Goal: Communication & Community: Answer question/provide support

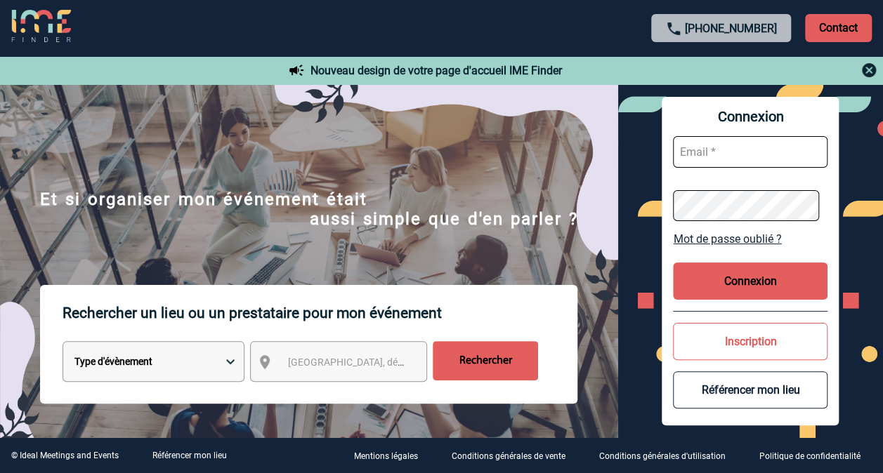
click at [729, 150] on input "text" at bounding box center [750, 152] width 155 height 32
type input "alegoff@solventum.com"
click at [785, 284] on button "Connexion" at bounding box center [750, 281] width 155 height 37
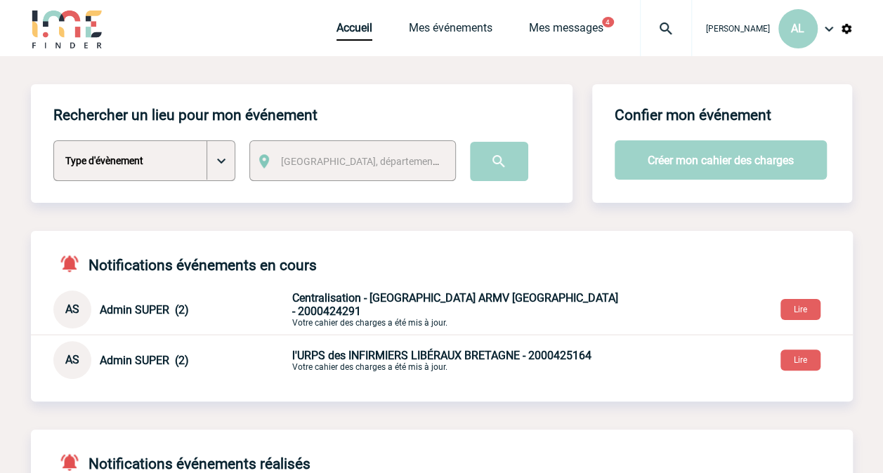
click at [457, 311] on span "Centralisation - [GEOGRAPHIC_DATA] ARMV [GEOGRAPHIC_DATA] - 2000424291" at bounding box center [455, 304] width 326 height 27
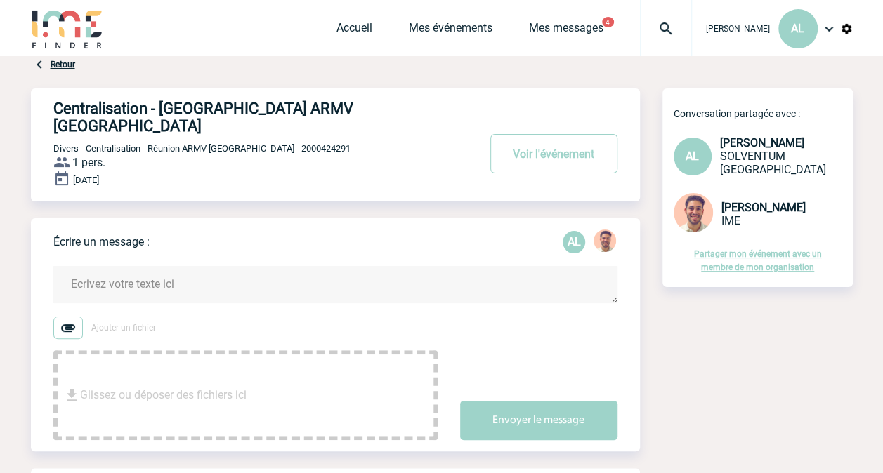
click at [49, 66] on div "Retour" at bounding box center [53, 64] width 44 height 17
click at [54, 64] on link "Retour" at bounding box center [63, 65] width 25 height 10
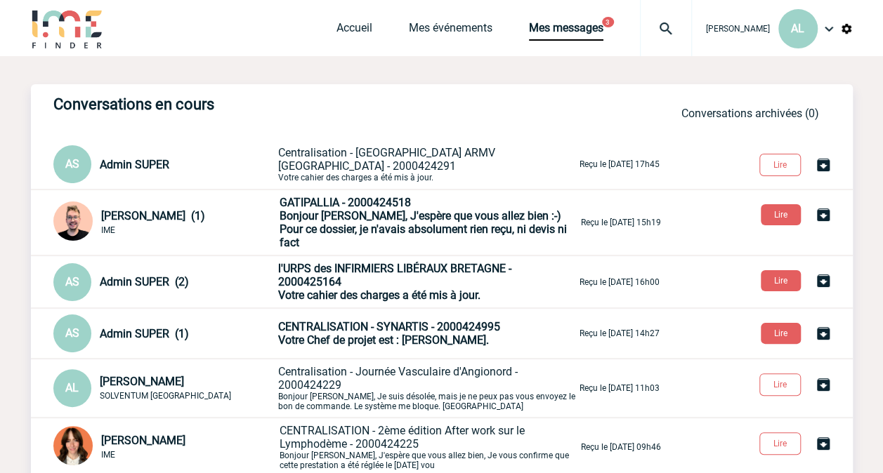
click at [187, 210] on span "[PERSON_NAME] (1)" at bounding box center [153, 215] width 104 height 13
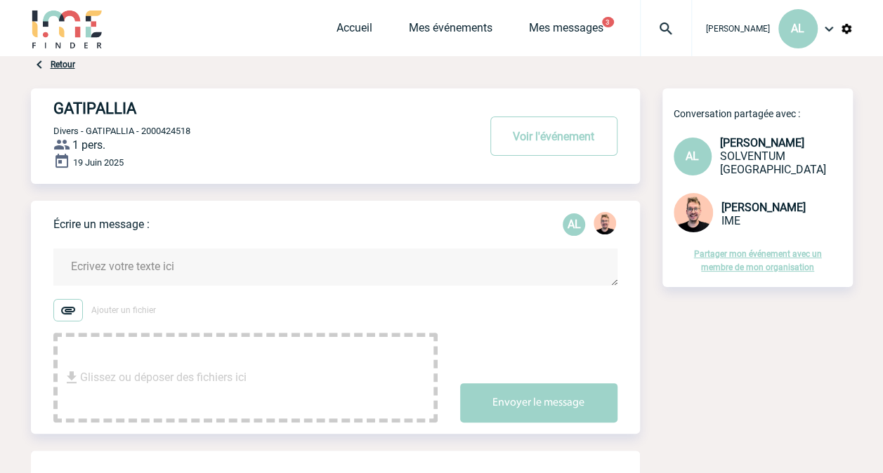
click at [131, 270] on textarea at bounding box center [335, 267] width 564 height 37
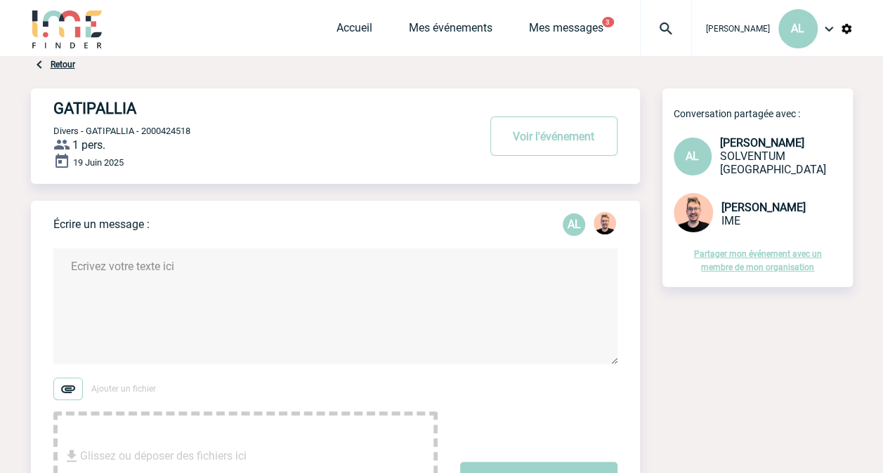
type textarea "b"
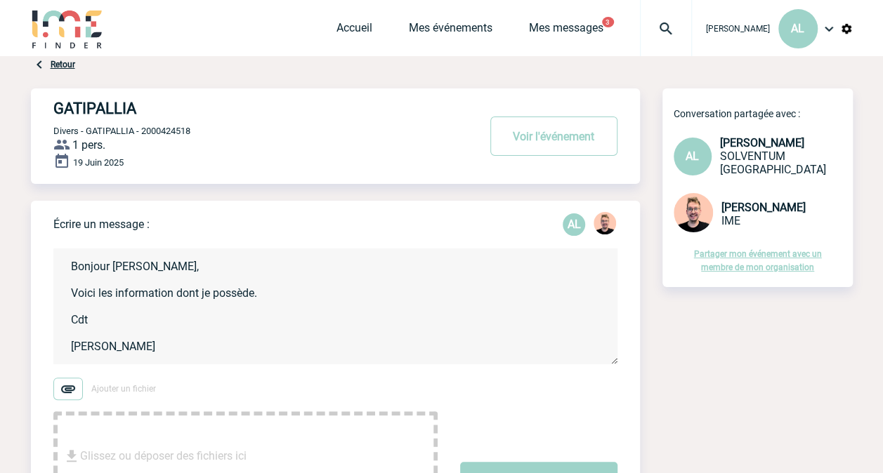
click at [270, 299] on textarea "Bonjour Stefan, Voici les information dont je possède. Cdt Adeline" at bounding box center [335, 307] width 564 height 116
click at [74, 391] on img at bounding box center [68, 389] width 30 height 22
click at [0, 0] on input "Ajouter un fichier" at bounding box center [0, 0] width 0 height 0
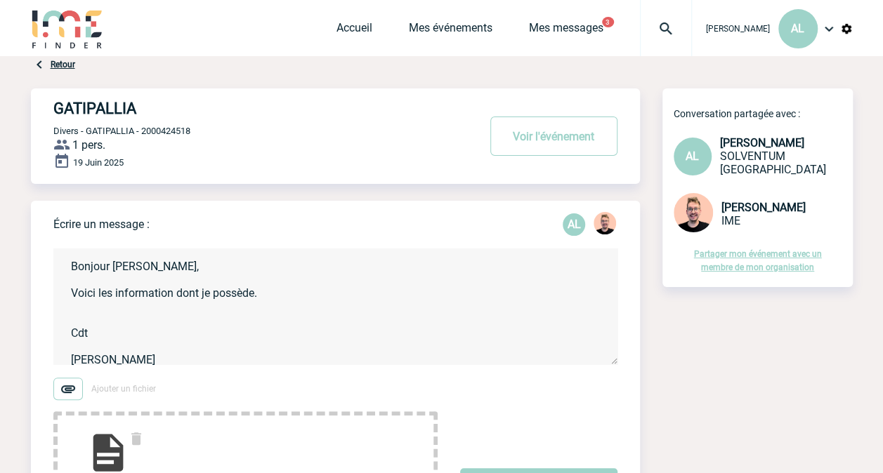
scroll to position [7, 0]
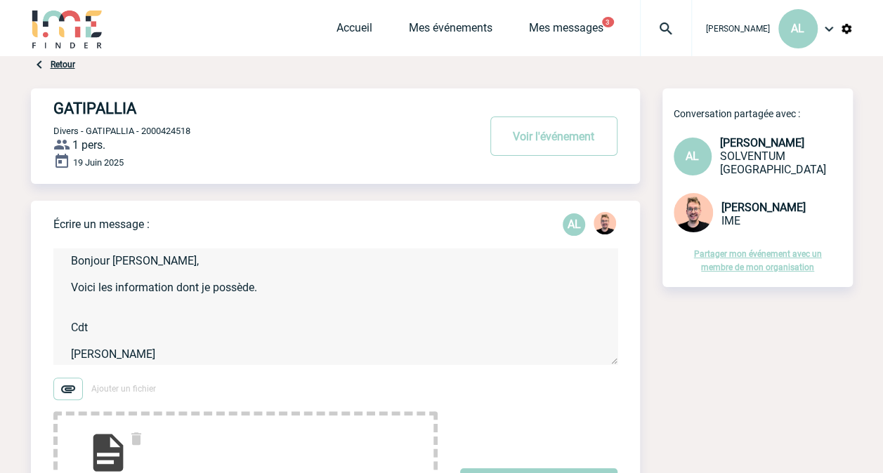
click at [273, 288] on textarea "Bonjour Stefan, Voici les information dont je possède. Cdt Adeline" at bounding box center [335, 307] width 564 height 116
paste textarea "Emmanuelle Candas emmanuelle.candas@aphp.fr, mettre en copie ses deux secrétair…"
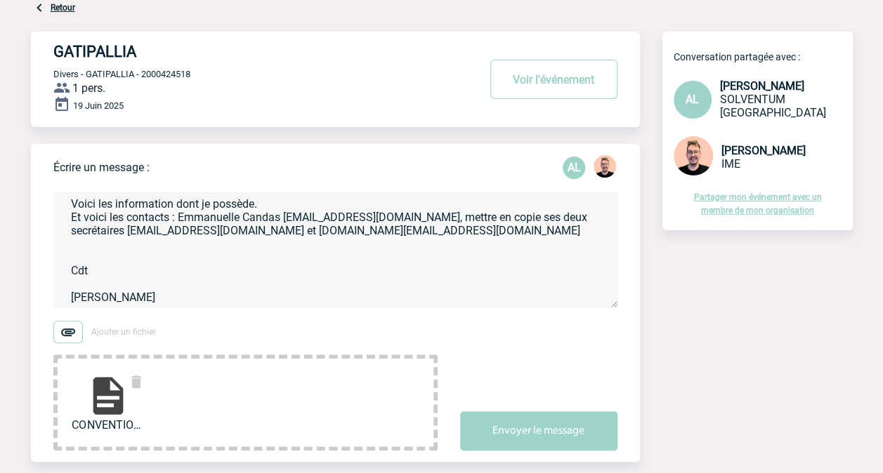
scroll to position [70, 0]
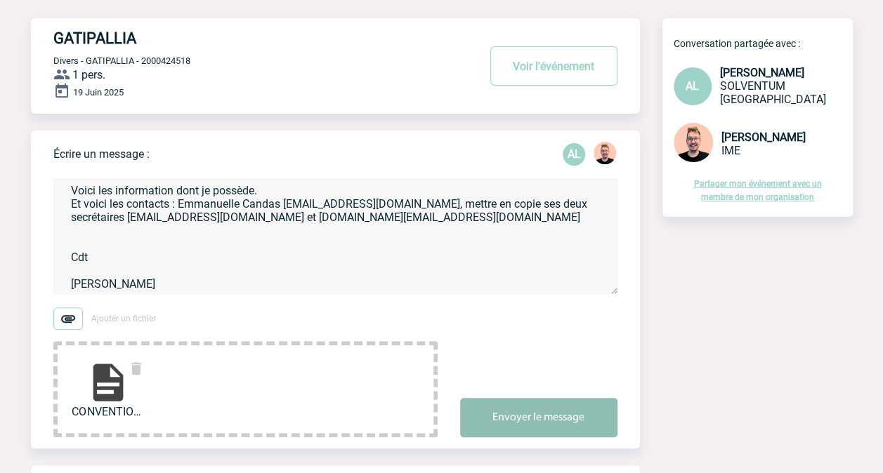
type textarea "Bonjour Stefan, Voici les information dont je possède. Et voici les contacts : …"
click at [542, 419] on button "Envoyer le message" at bounding box center [538, 417] width 157 height 39
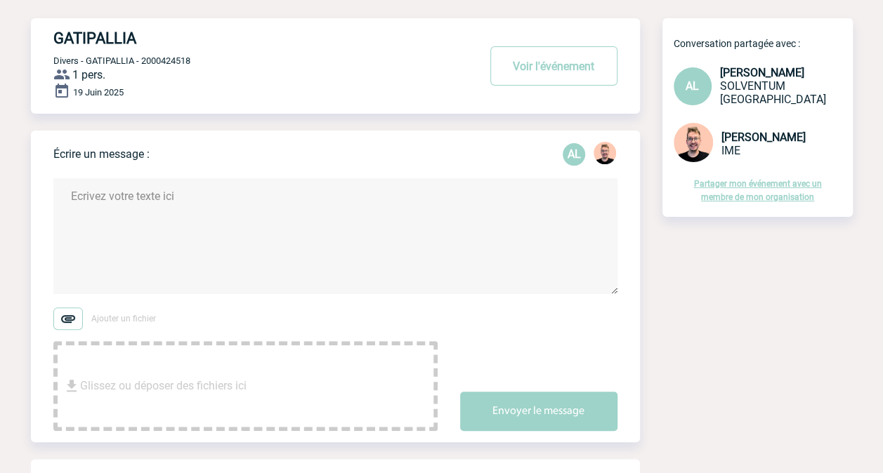
scroll to position [0, 0]
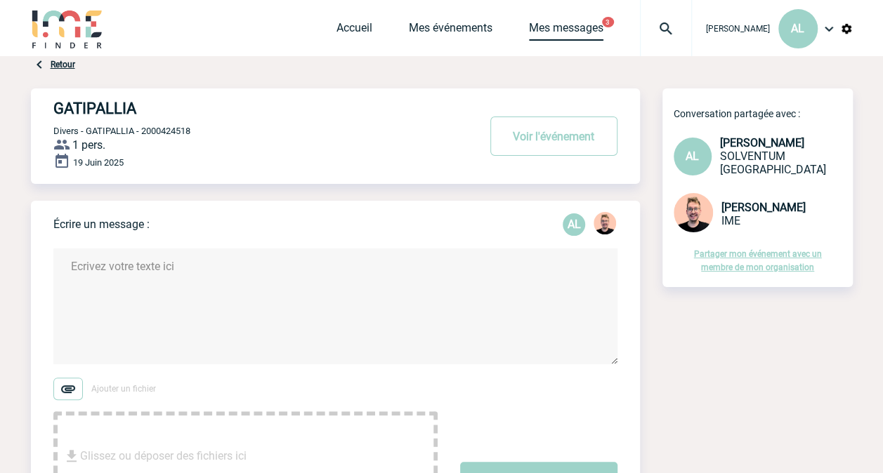
click at [563, 25] on link "Mes messages" at bounding box center [566, 31] width 74 height 20
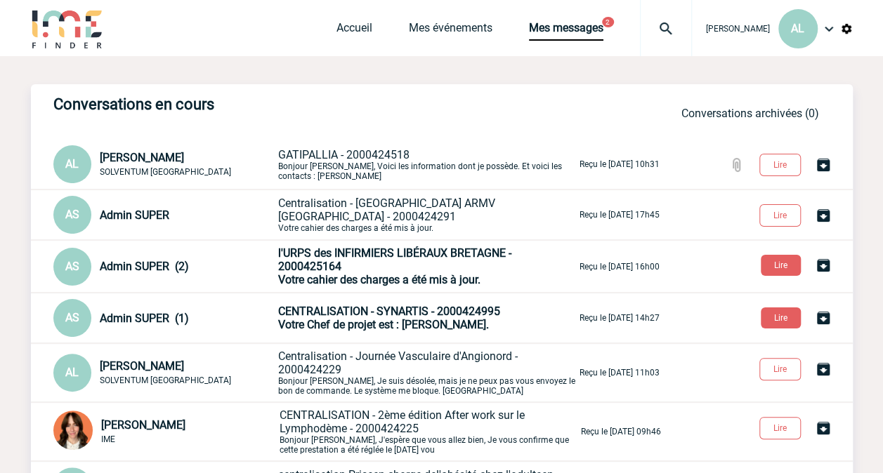
click at [343, 319] on span "Votre Chef de projet est : [PERSON_NAME]." at bounding box center [383, 324] width 211 height 13
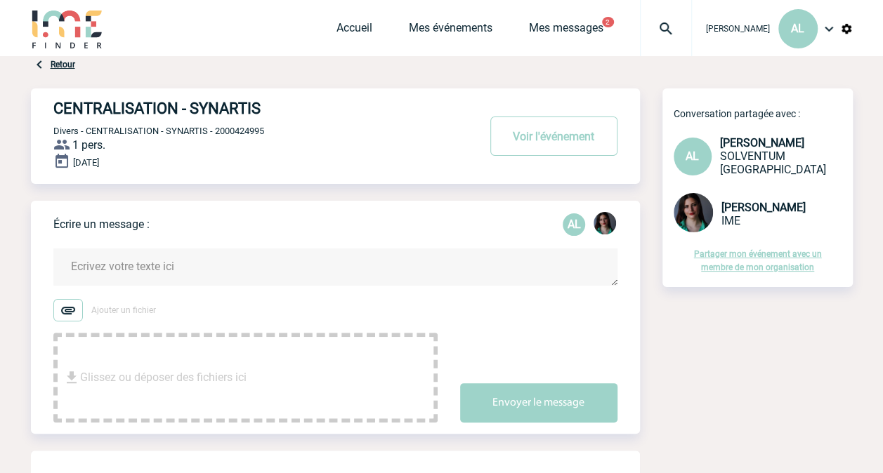
click at [53, 65] on link "Retour" at bounding box center [63, 65] width 25 height 10
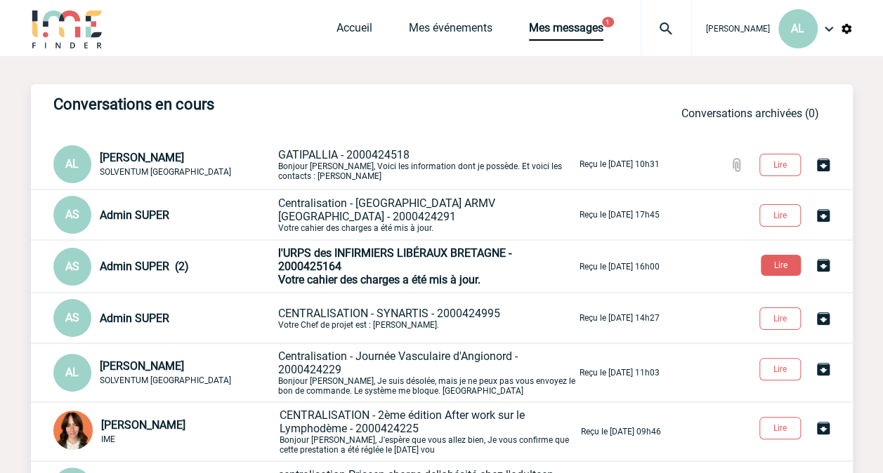
click at [372, 266] on p "l'URPS des INFIRMIERS LIBÉRAUX BRETAGNE - 2000425164 Votre cahier des charges a…" at bounding box center [427, 267] width 299 height 40
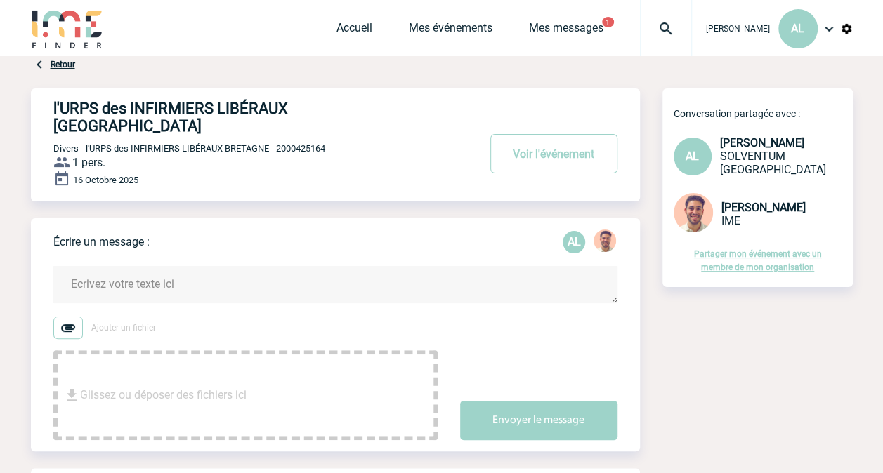
click at [60, 64] on link "Retour" at bounding box center [63, 65] width 25 height 10
